Goal: Task Accomplishment & Management: Manage account settings

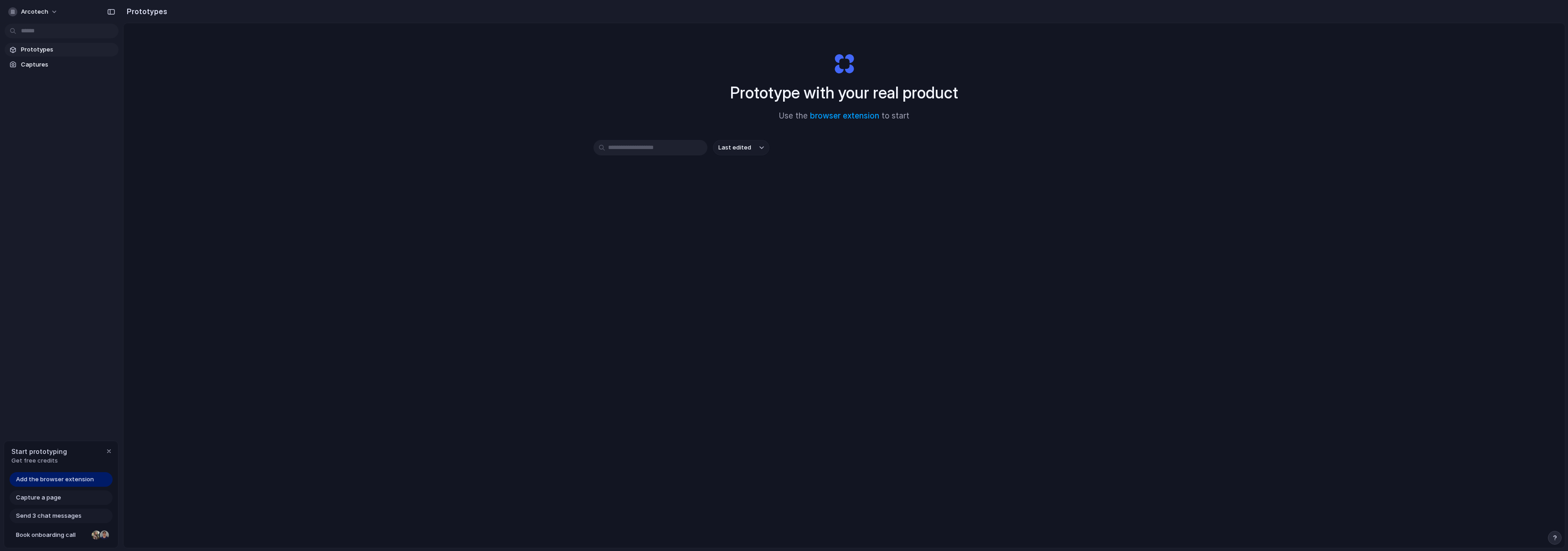
click at [1184, 280] on div "Prototype with your real product Use the browser extension to start Last edited" at bounding box center [844, 310] width 1441 height 573
click at [572, 336] on div "Prototype with your real product Use the browser extension to start Last edited" at bounding box center [844, 310] width 1441 height 573
click at [106, 451] on div "button" at bounding box center [109, 451] width 8 height 8
click at [41, 14] on span "arcotech" at bounding box center [35, 12] width 27 height 9
click at [47, 11] on div "Settings Invite members Change theme Sign out" at bounding box center [784, 275] width 1568 height 551
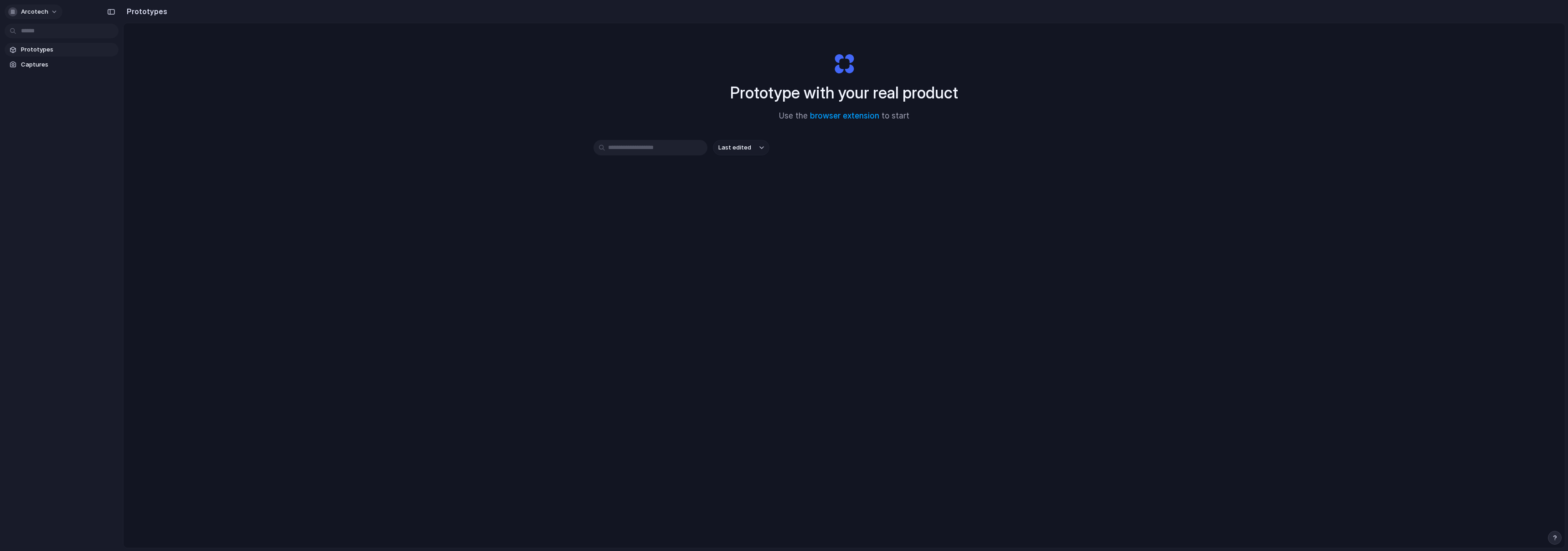
click at [44, 14] on span "arcotech" at bounding box center [35, 12] width 27 height 9
click at [35, 29] on span "Settings" at bounding box center [33, 32] width 25 height 9
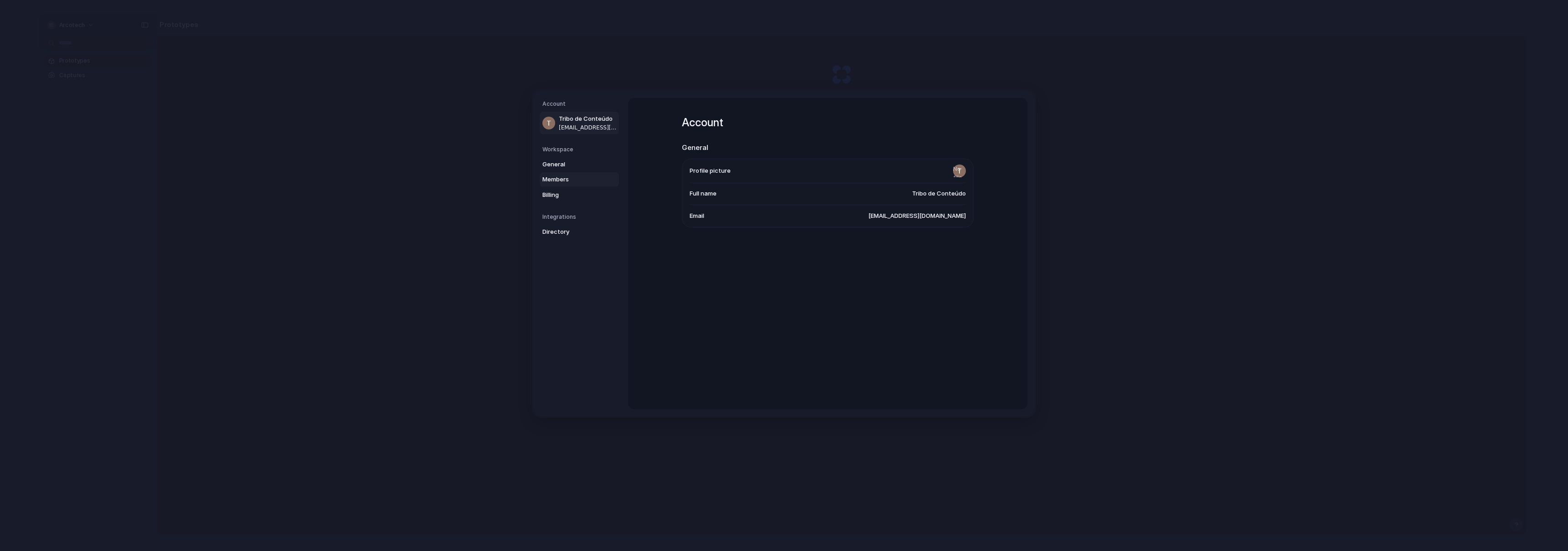
click at [564, 175] on span "Members" at bounding box center [572, 180] width 59 height 9
